Goal: Find specific page/section: Find specific page/section

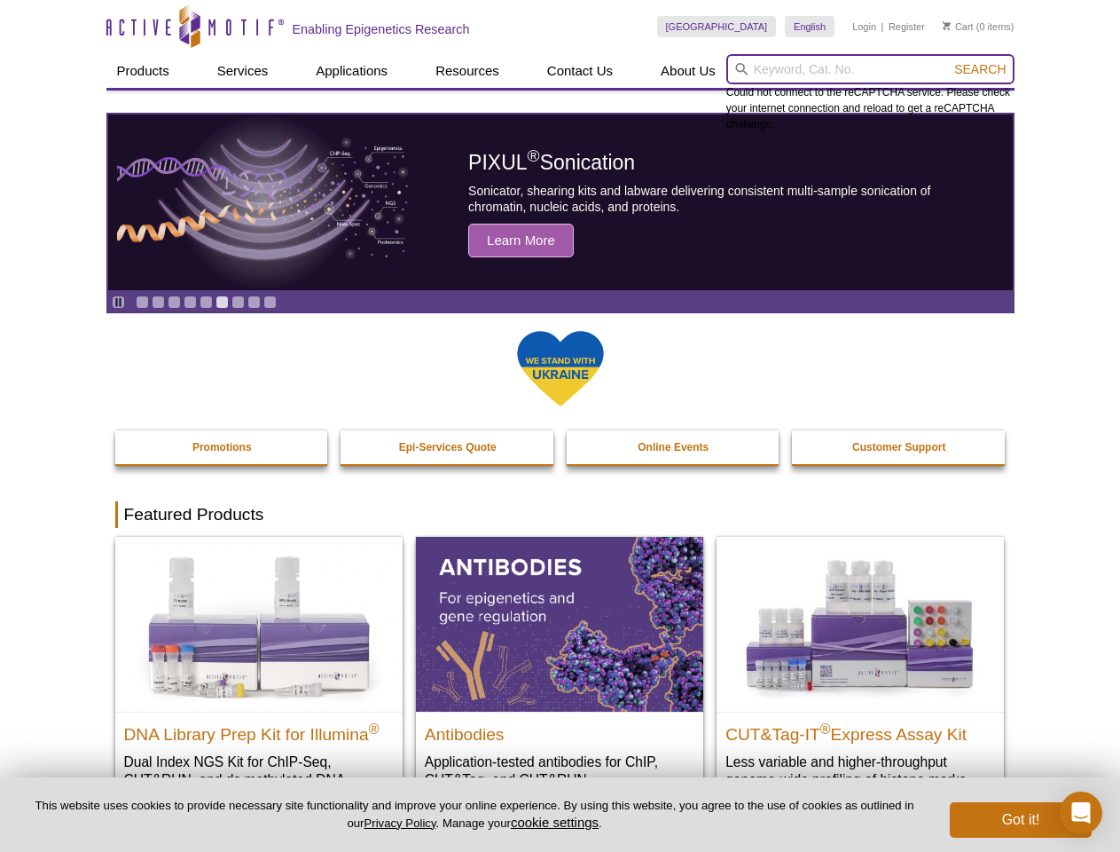
click at [870, 69] on input "search" at bounding box center [871, 69] width 288 height 30
click at [980, 69] on span "Search" at bounding box center [979, 69] width 51 height 14
click at [118, 302] on icon "Pause" at bounding box center [119, 302] width 12 height 12
click at [142, 302] on link "Go to slide 1" at bounding box center [142, 301] width 13 height 13
click at [158, 302] on link "Go to slide 2" at bounding box center [158, 301] width 13 height 13
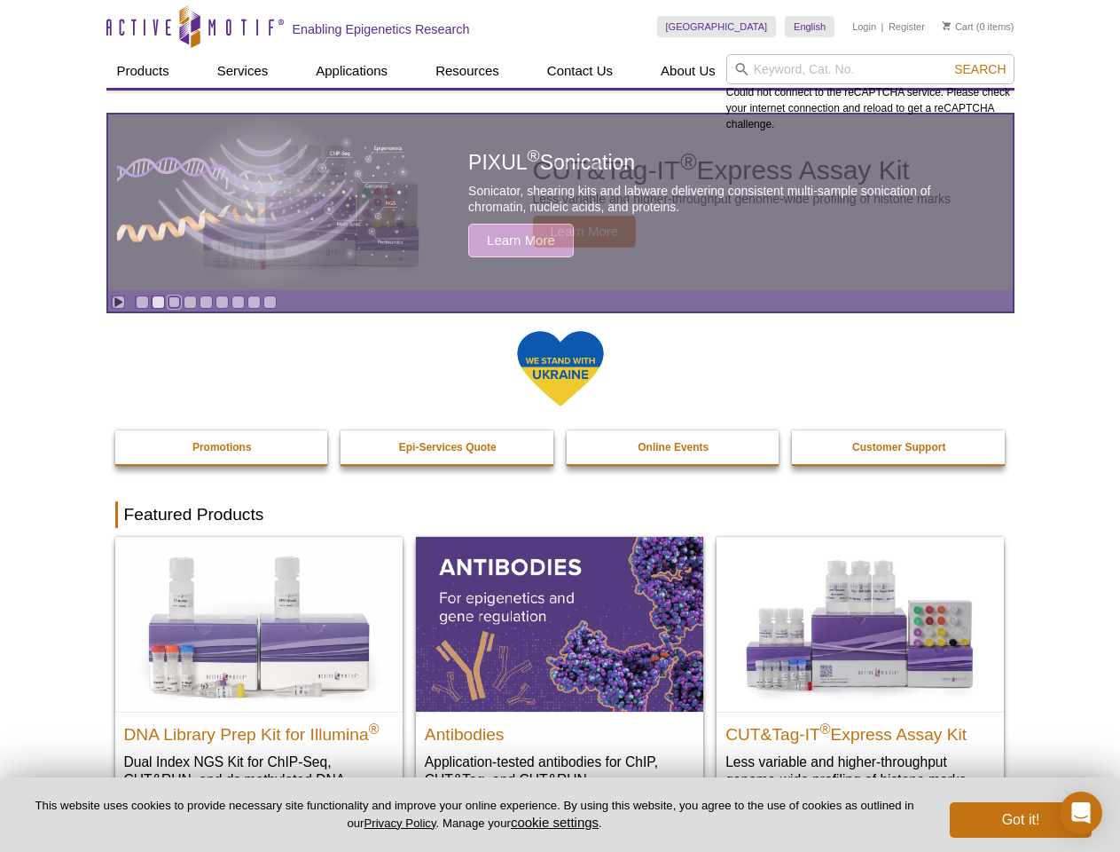
click at [174, 302] on link "Go to slide 3" at bounding box center [174, 301] width 13 height 13
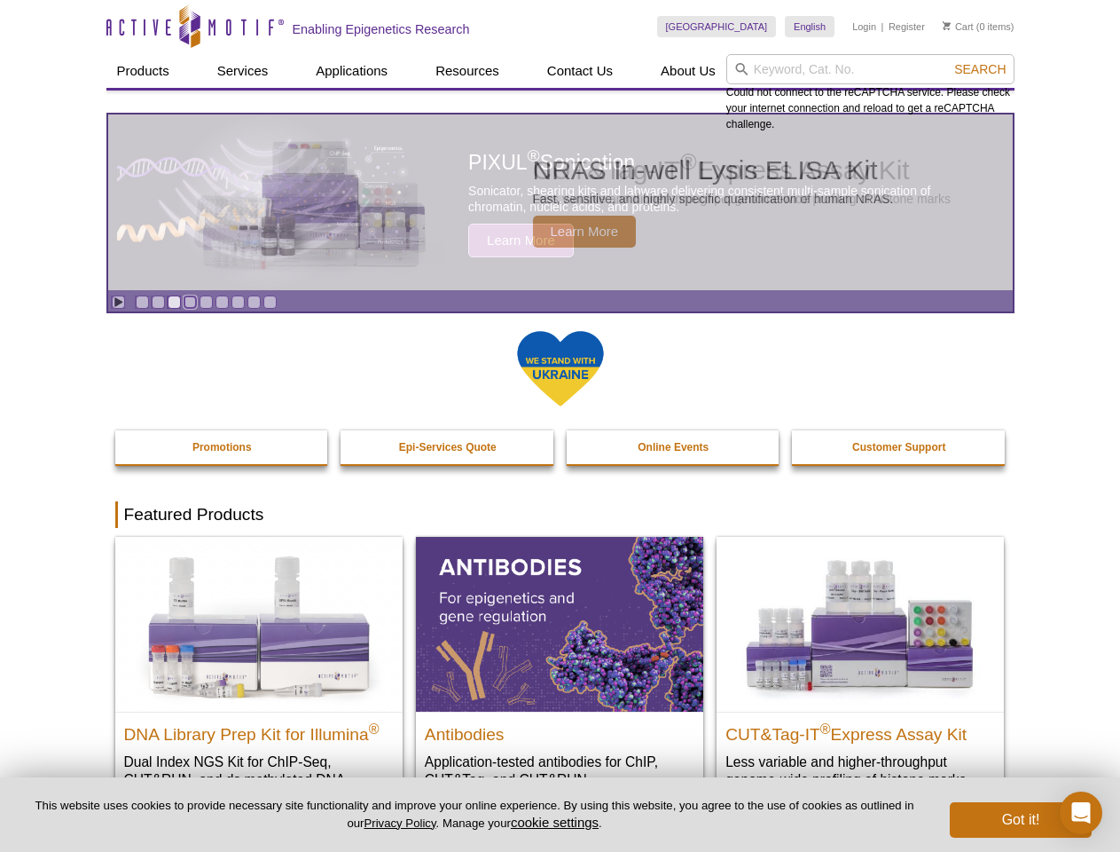
click at [190, 302] on link "Go to slide 4" at bounding box center [190, 301] width 13 height 13
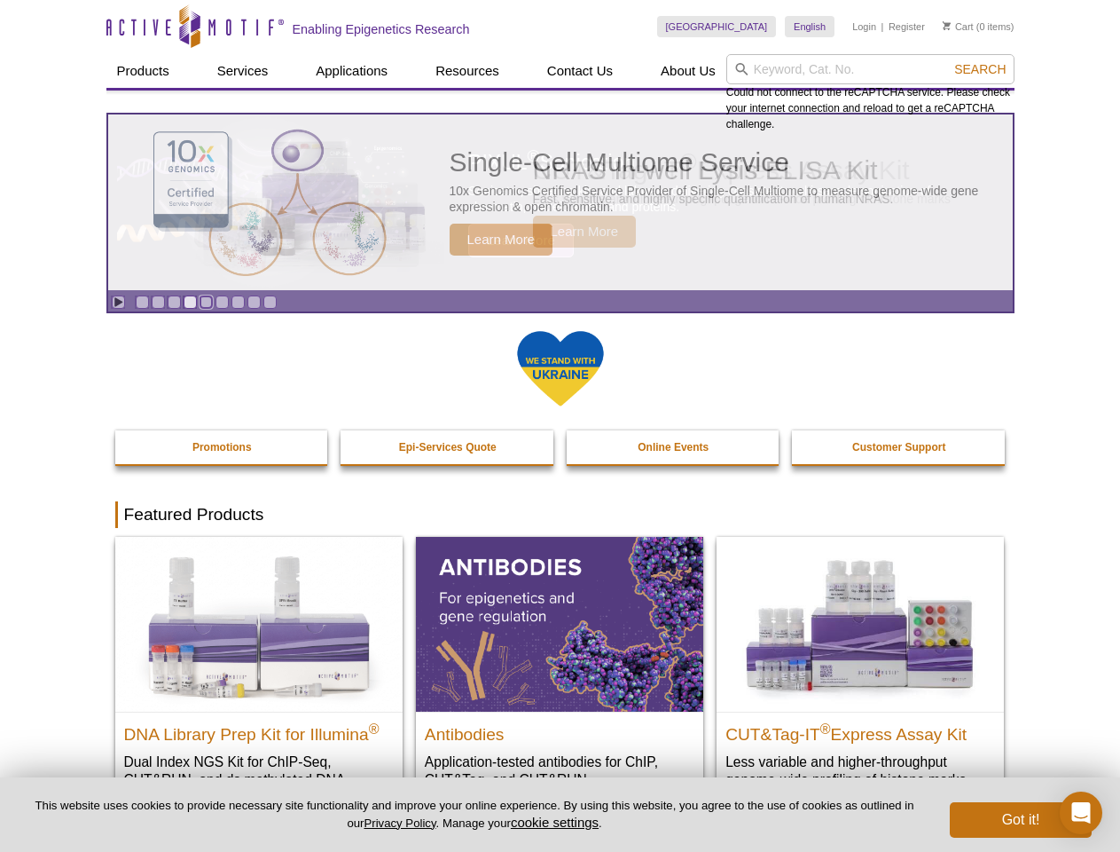
click at [206, 302] on link "Go to slide 5" at bounding box center [206, 301] width 13 height 13
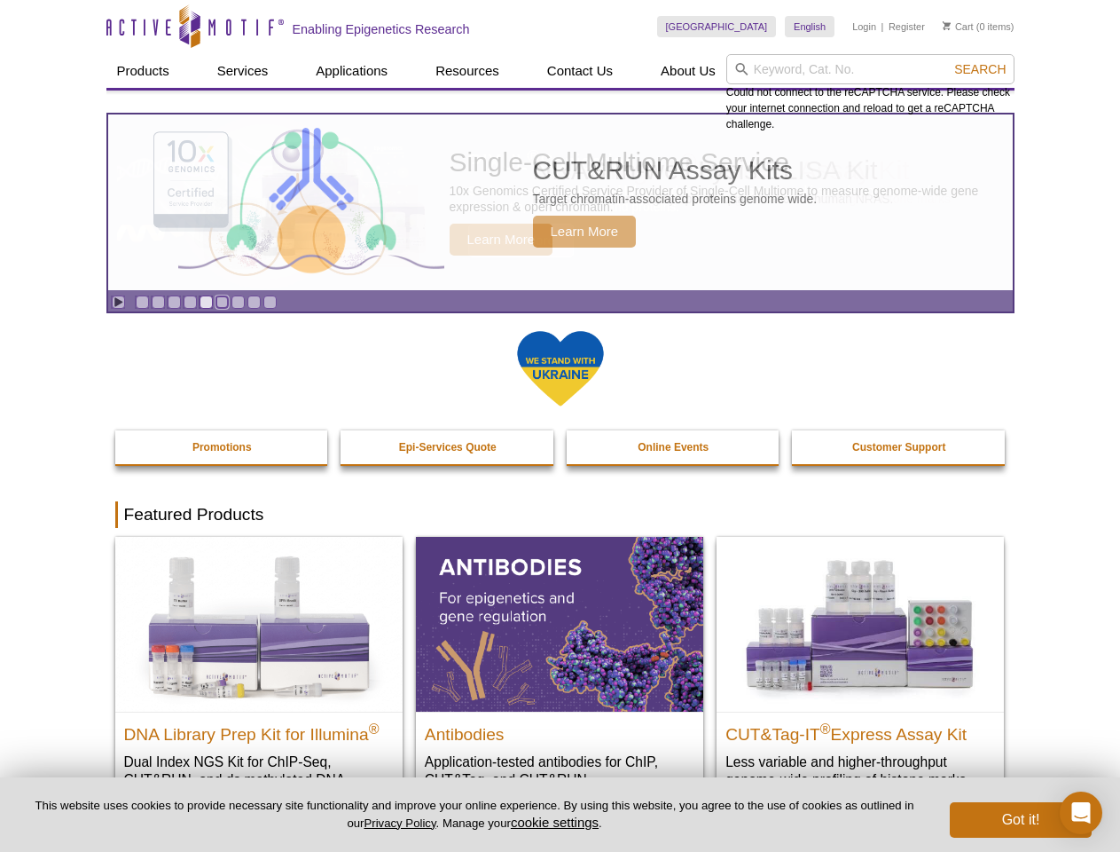
click at [222, 302] on link "Go to slide 6" at bounding box center [222, 301] width 13 height 13
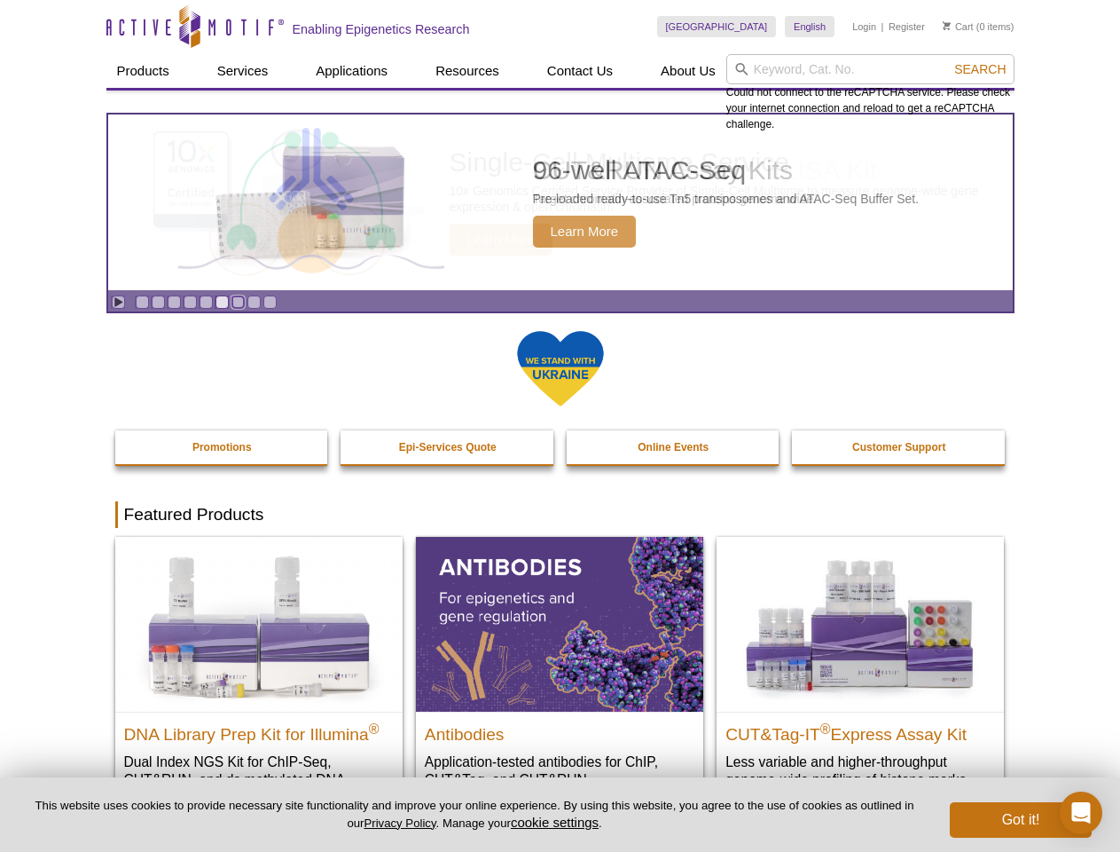
click at [238, 302] on link "Go to slide 7" at bounding box center [238, 301] width 13 height 13
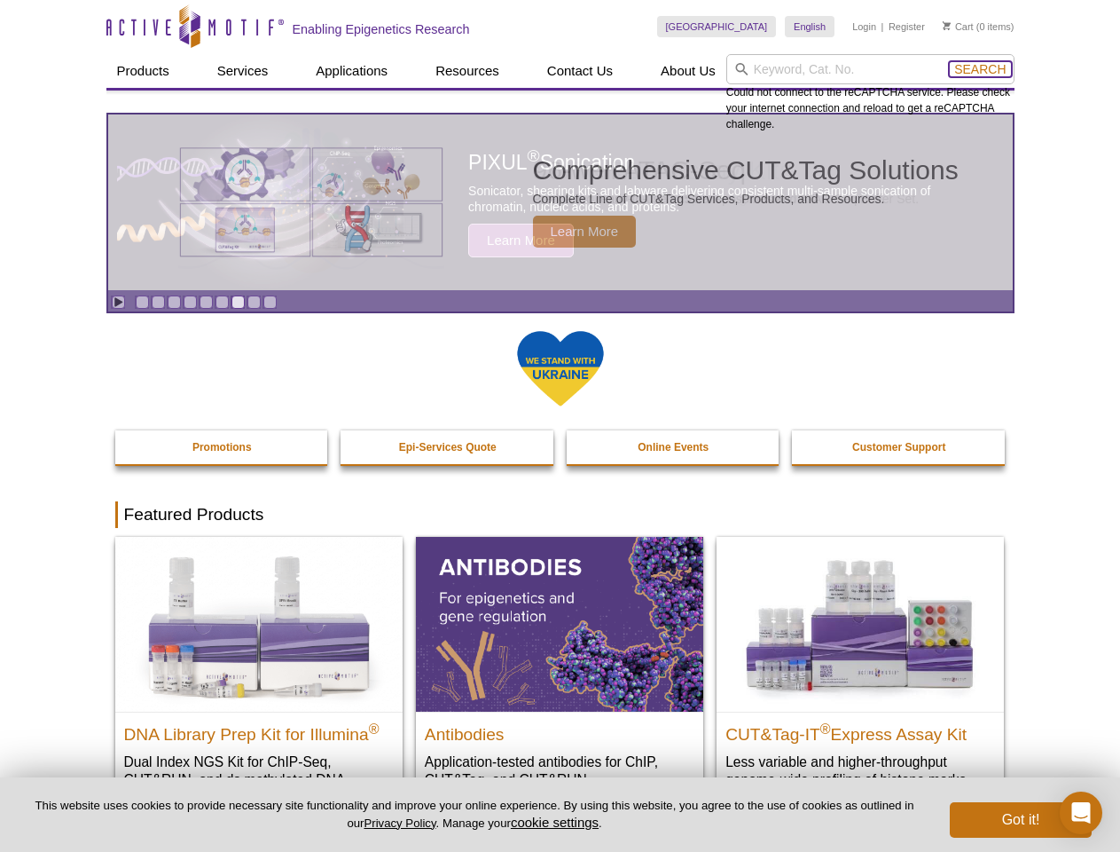
click at [980, 69] on span "Search" at bounding box center [979, 69] width 51 height 14
